Goal: Information Seeking & Learning: Learn about a topic

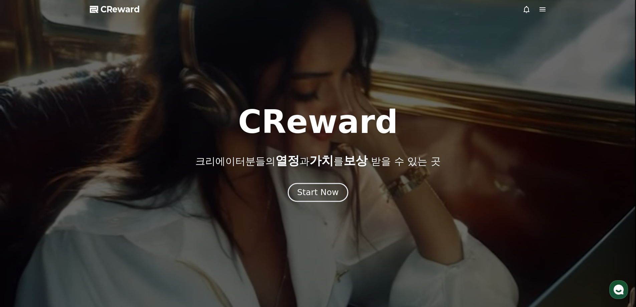
click at [300, 200] on button "Start Now" at bounding box center [318, 192] width 60 height 19
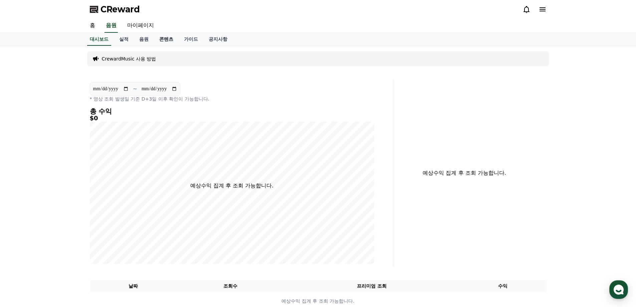
click at [169, 40] on link "콘텐츠" at bounding box center [166, 39] width 25 height 13
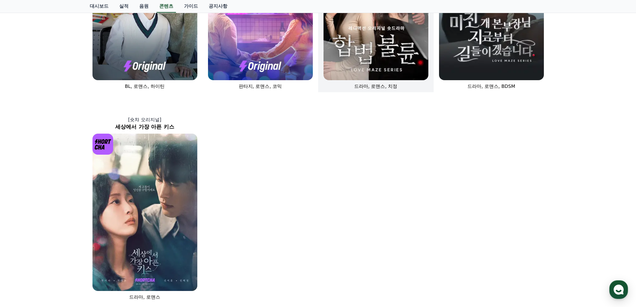
scroll to position [334, 0]
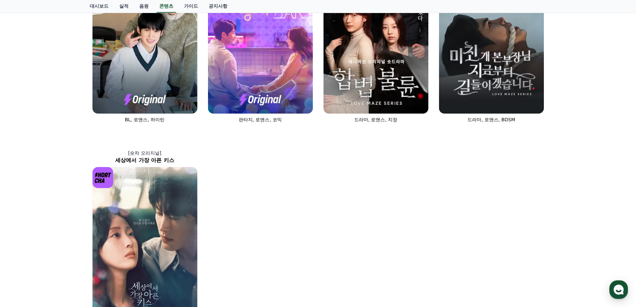
click at [319, 201] on div "[숏챠] 조상신과 시댁을 묵사발 냈습니다 로맨스, 현대물, 치정극 [숏챠 오리지널] 상간녀에게 빙의되었습니다 로맨스 [숏챠 오리지널] 내 남편…" at bounding box center [318, 27] width 462 height 624
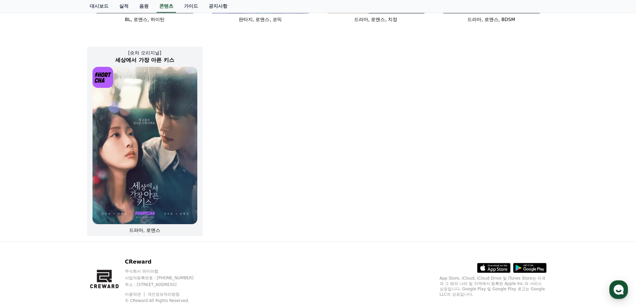
click at [136, 178] on img at bounding box center [144, 145] width 105 height 157
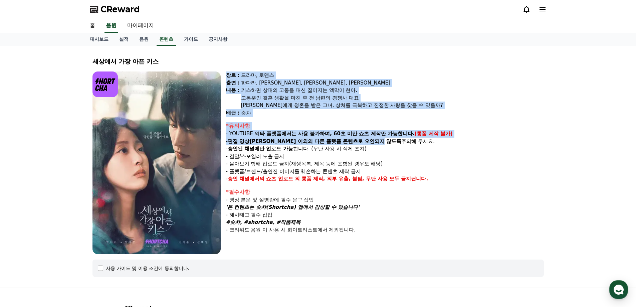
drag, startPoint x: 240, startPoint y: 114, endPoint x: 356, endPoint y: 142, distance: 119.5
click at [356, 141] on div "장르 : 드라마, 로맨스 출연 : [PERSON_NAME], [PERSON_NAME], [PERSON_NAME], [PERSON_NAME] […" at bounding box center [385, 162] width 318 height 183
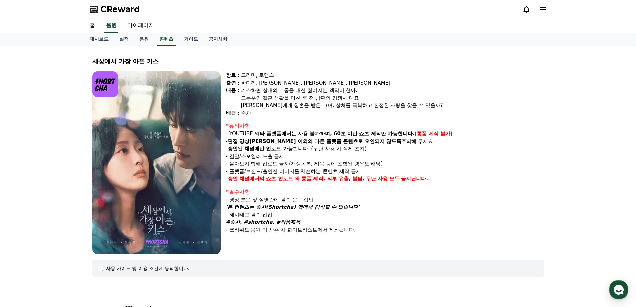
click at [359, 149] on p "- 승인된 채널에만 업로드 가능 합니다. (무단 사용 시 삭제 조치)" at bounding box center [385, 149] width 318 height 8
drag, startPoint x: 330, startPoint y: 138, endPoint x: 244, endPoint y: 142, distance: 86.8
click at [244, 142] on p "- 편집 영상[PERSON_NAME] 이외의 다른 플랫폼 콘텐츠로 오인되지 않도록 주의해 주세요." at bounding box center [385, 141] width 318 height 8
click at [241, 147] on strong "승인된 채널에만 업로드 가능" at bounding box center [260, 148] width 65 height 6
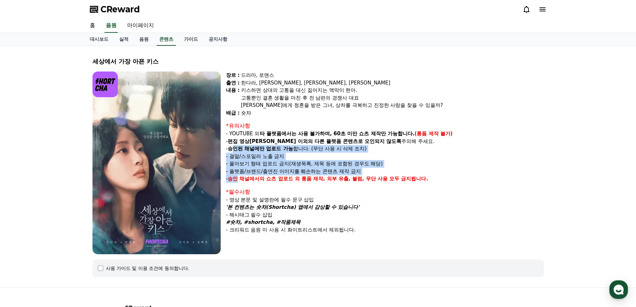
drag, startPoint x: 235, startPoint y: 147, endPoint x: 238, endPoint y: 177, distance: 29.8
click at [238, 177] on div "*유의사항 - YOUTUBE 외 타 플랫폼에서는 사용 불가하며, 60초 미만 쇼츠 제작만 가능합니다. (롱폼 제작 불가) - 편집 영상이 숏챠…" at bounding box center [385, 152] width 318 height 61
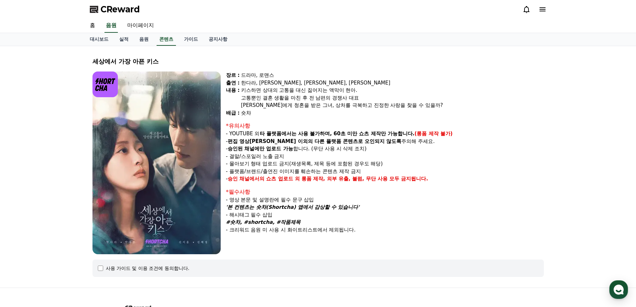
click at [251, 184] on div "장르 : 드라마, 로맨스 출연 : [PERSON_NAME], [PERSON_NAME], [PERSON_NAME], [PERSON_NAME] […" at bounding box center [385, 162] width 318 height 183
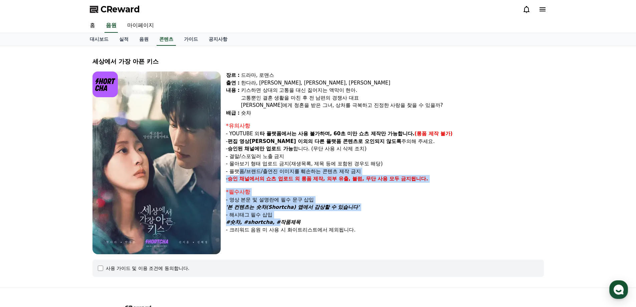
drag, startPoint x: 243, startPoint y: 177, endPoint x: 304, endPoint y: 231, distance: 81.3
click at [273, 221] on div "장르 : 드라마, 로맨스 출연 : [PERSON_NAME], [PERSON_NAME], [PERSON_NAME], [PERSON_NAME] […" at bounding box center [385, 162] width 318 height 183
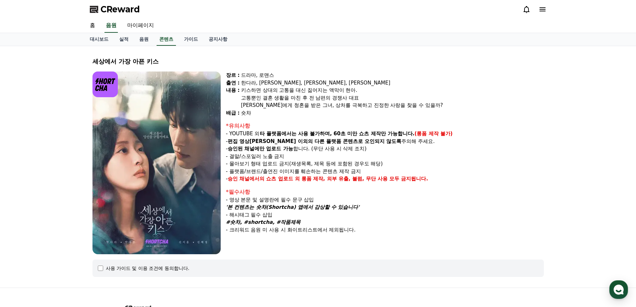
click at [304, 231] on p "- 크리워드 음원 미 사용 시 화이트리스트에서 제외됩니다." at bounding box center [385, 230] width 318 height 8
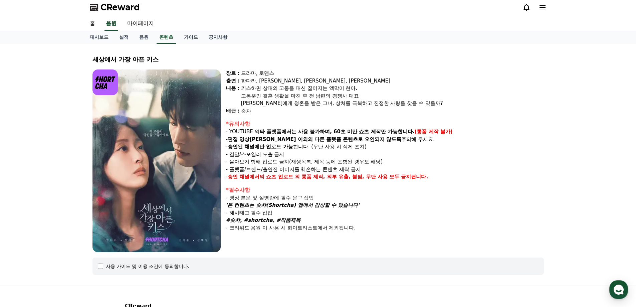
scroll to position [64, 0]
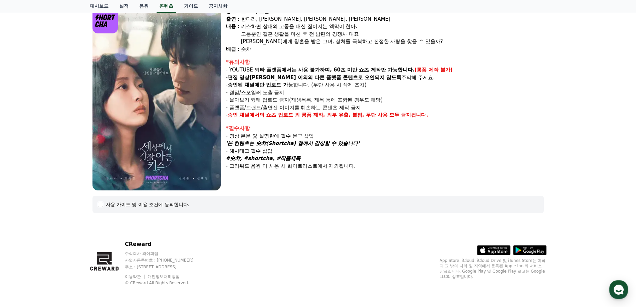
click at [260, 188] on div "장르 : 드라마, 로맨스 출연 : [PERSON_NAME], [PERSON_NAME], [PERSON_NAME], [PERSON_NAME] […" at bounding box center [385, 99] width 318 height 183
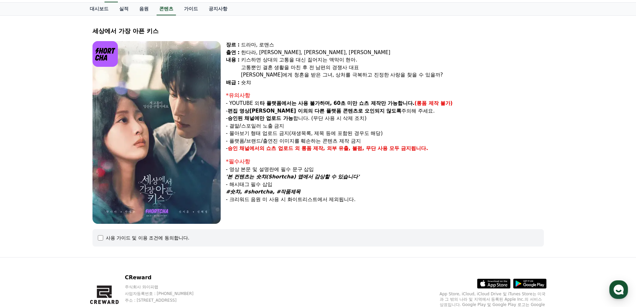
scroll to position [0, 0]
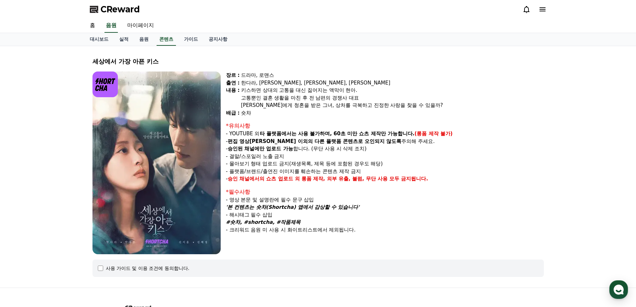
click at [301, 94] on div "고통뿐인 결혼 생활을 마친 후 전 남편의 경쟁사 대표" at bounding box center [392, 98] width 303 height 8
drag, startPoint x: 178, startPoint y: 1, endPoint x: 490, endPoint y: 66, distance: 318.1
click at [490, 66] on div "세상에서 가장 아픈 키스 장르 : 드라마, 로맨스 출연 : 한다라, [PERSON_NAME], [PERSON_NAME], [PERSON_NAM…" at bounding box center [318, 166] width 456 height 231
